Goal: Transaction & Acquisition: Purchase product/service

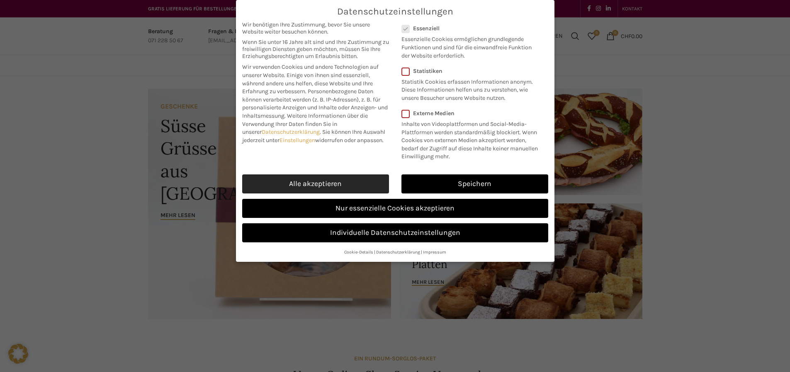
click at [358, 192] on link "Alle akzeptieren" at bounding box center [315, 183] width 147 height 19
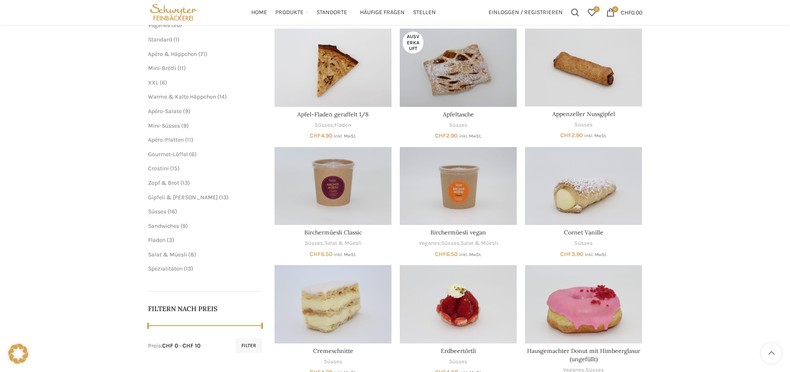
scroll to position [83, 0]
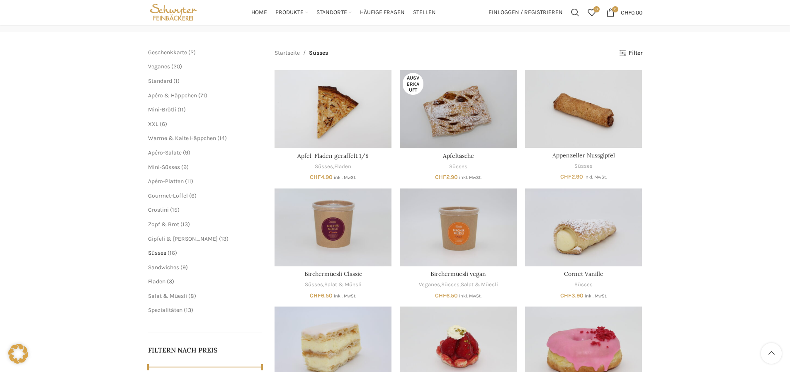
click at [157, 250] on span "Süsses" at bounding box center [157, 253] width 18 height 7
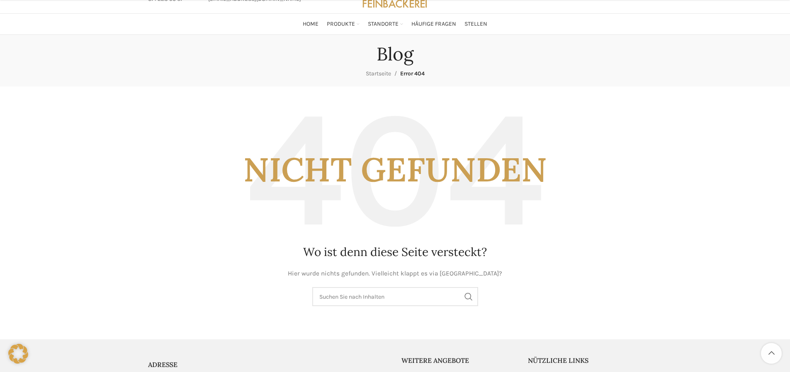
scroll to position [83, 0]
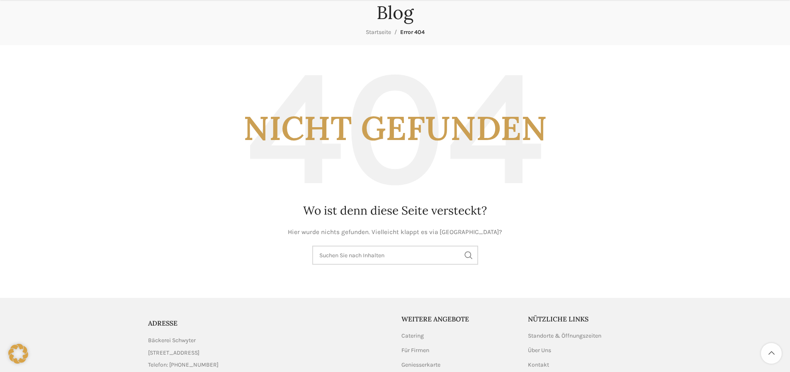
click at [376, 253] on input "Suchen" at bounding box center [395, 255] width 166 height 19
type input "Taler"
click at [459, 246] on button "Search" at bounding box center [468, 255] width 19 height 19
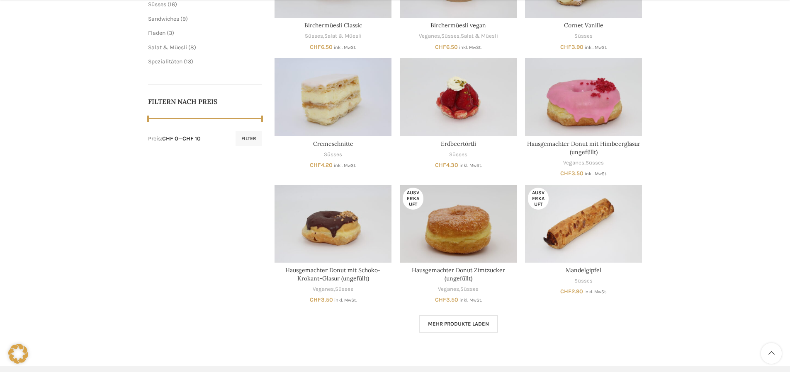
scroll to position [373, 0]
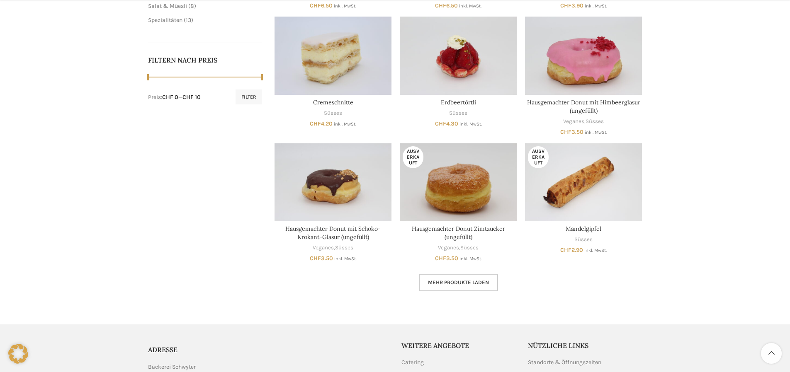
click at [439, 277] on link "Mehr Produkte laden" at bounding box center [458, 282] width 79 height 17
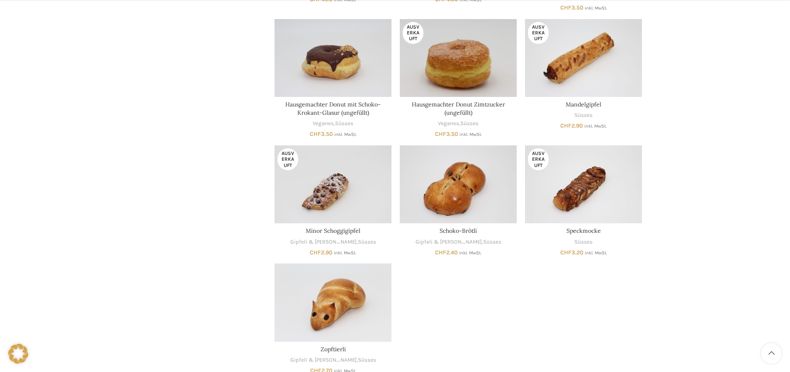
scroll to position [539, 0]
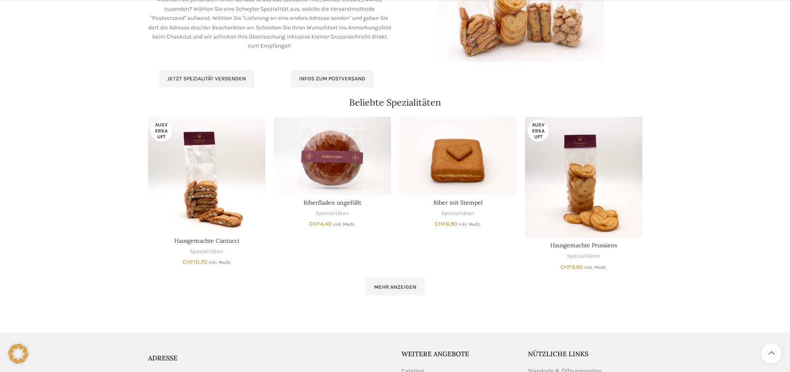
scroll to position [497, 0]
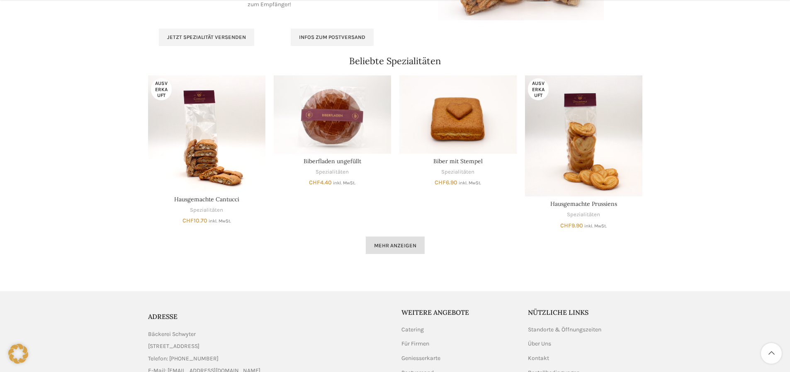
click at [385, 244] on span "Mehr anzeigen" at bounding box center [395, 245] width 42 height 7
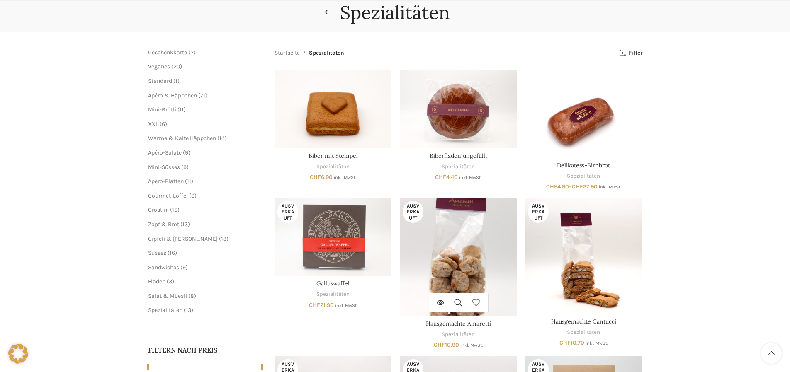
scroll to position [124, 0]
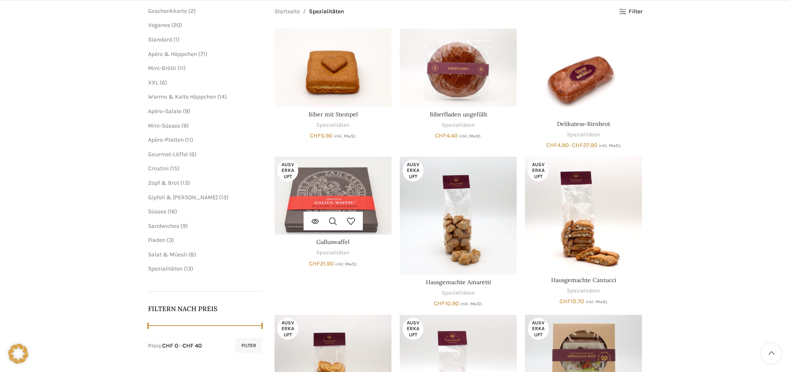
click at [338, 207] on img "Galluswaffel" at bounding box center [332, 196] width 117 height 78
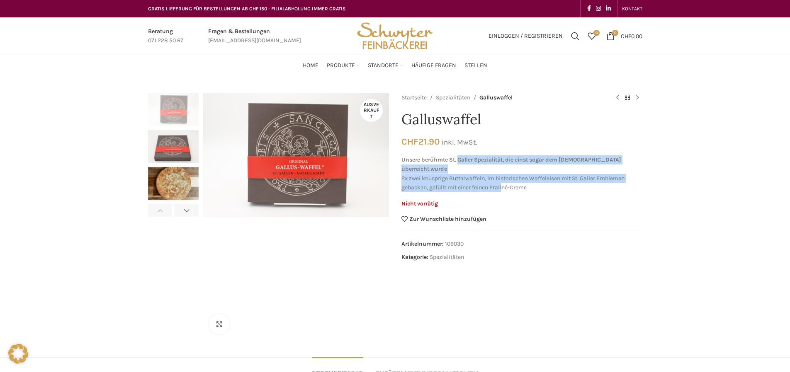
drag, startPoint x: 460, startPoint y: 162, endPoint x: 503, endPoint y: 178, distance: 45.4
click at [503, 178] on p "Unsere berühmte St. Galler Spezialität, die einst sogar dem Papst überreicht wu…" at bounding box center [521, 173] width 241 height 37
click at [503, 183] on p "Unsere berühmte St. Galler Spezialität, die einst sogar dem Papst überreicht wu…" at bounding box center [521, 173] width 241 height 37
